Goal: Task Accomplishment & Management: Use online tool/utility

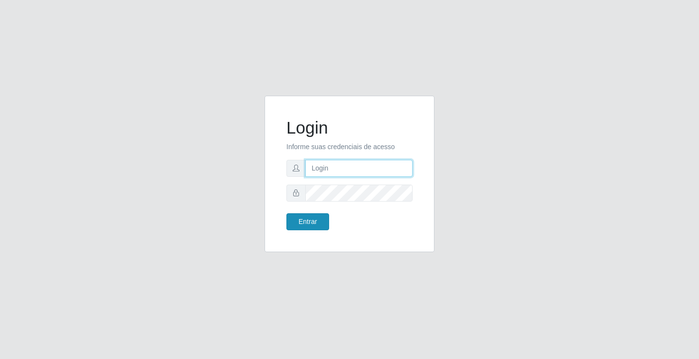
type input "[EMAIL_ADDRESS][DOMAIN_NAME]"
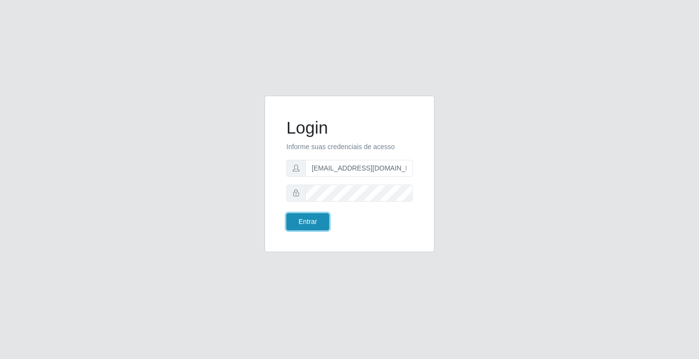
click at [313, 225] on button "Entrar" at bounding box center [308, 221] width 43 height 17
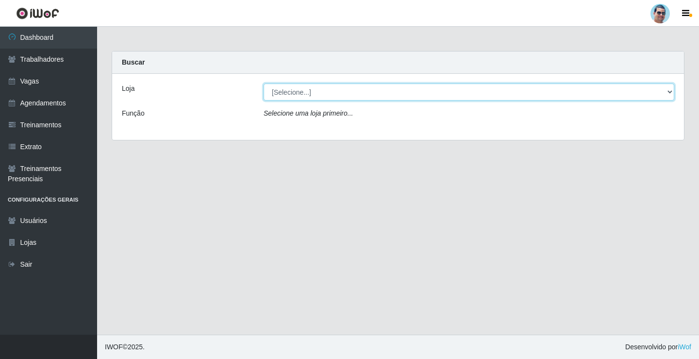
drag, startPoint x: 353, startPoint y: 91, endPoint x: 349, endPoint y: 95, distance: 5.2
click at [353, 91] on select "[Selecione...] Mercadinho Extrabom" at bounding box center [469, 92] width 411 height 17
select select "175"
click at [264, 84] on select "[Selecione...] Mercadinho Extrabom" at bounding box center [469, 92] width 411 height 17
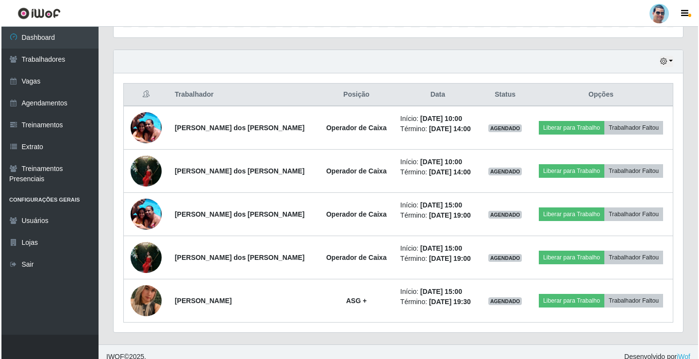
scroll to position [329, 0]
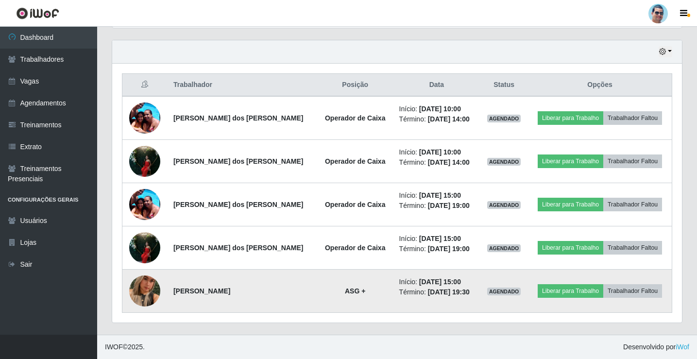
click at [150, 292] on img at bounding box center [144, 290] width 31 height 55
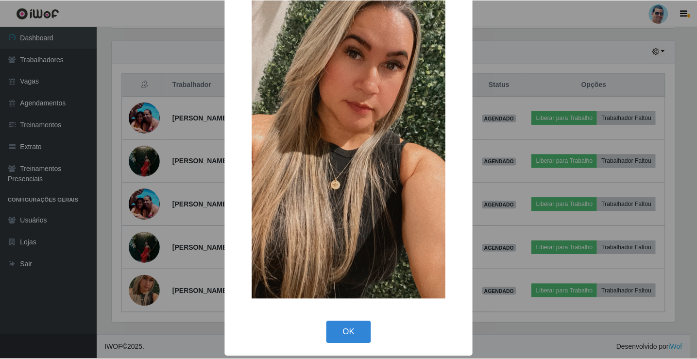
scroll to position [71, 0]
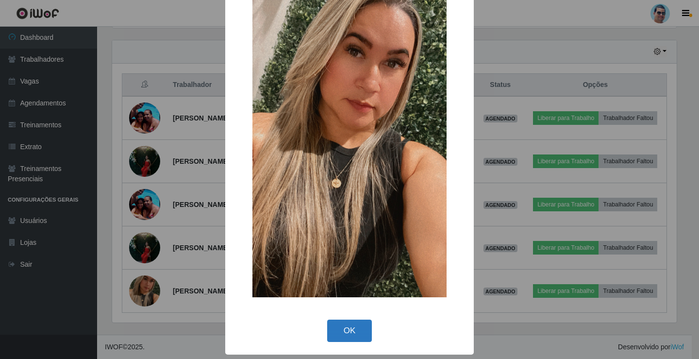
click at [338, 333] on button "OK" at bounding box center [349, 331] width 45 height 23
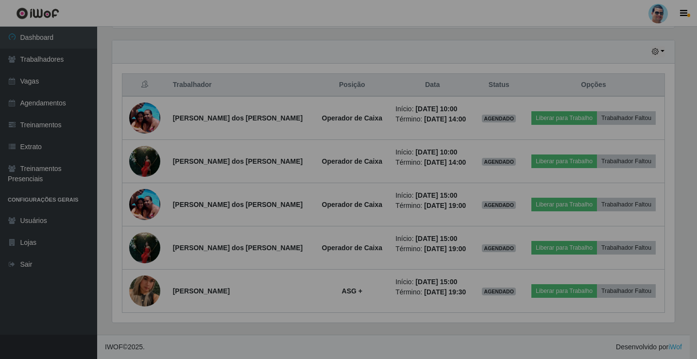
scroll to position [202, 570]
